Goal: Find specific fact: Find specific fact

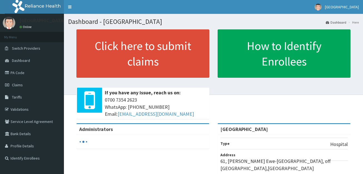
click at [19, 109] on link "Validations" at bounding box center [32, 109] width 64 height 12
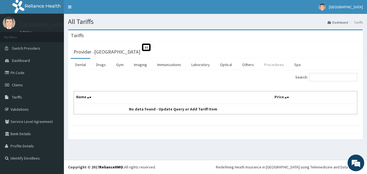
click at [270, 64] on link "Procedures" at bounding box center [274, 65] width 29 height 12
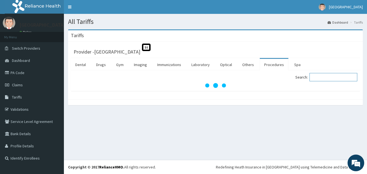
click at [325, 75] on input "Search:" at bounding box center [334, 77] width 48 height 8
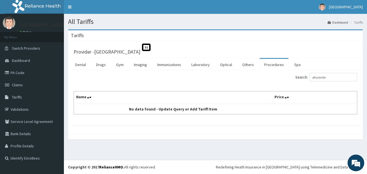
click at [325, 63] on ul "Dental Drugs Gym Imaging Immunizations Laboratory Optical Others Procedures Spa" at bounding box center [216, 64] width 290 height 12
click at [328, 65] on ul "Dental Drugs Gym Imaging Immunizations Laboratory Optical Others Procedures Spa" at bounding box center [216, 64] width 290 height 12
click at [335, 77] on input "physio bn" at bounding box center [334, 77] width 48 height 8
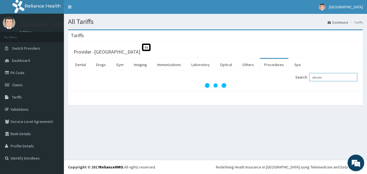
type input "physio"
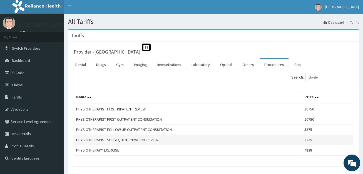
click at [313, 144] on td "3225" at bounding box center [327, 140] width 51 height 10
copy td "3225"
